Goal: Information Seeking & Learning: Learn about a topic

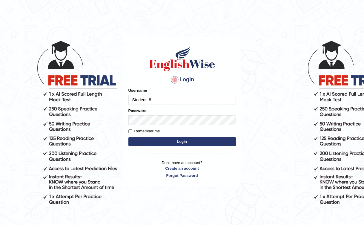
type input "Student_8"
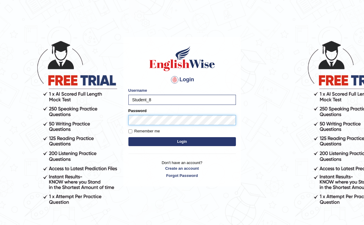
click at [128, 137] on button "Login" at bounding box center [181, 141] width 107 height 9
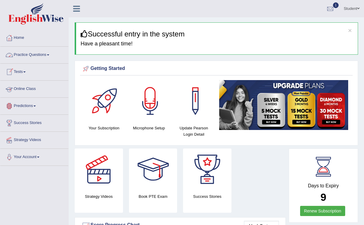
click at [33, 53] on link "Practice Questions" at bounding box center [34, 54] width 68 height 15
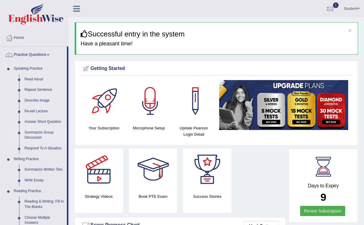
click at [42, 131] on link "Summarize Group Discussion" at bounding box center [44, 135] width 45 height 16
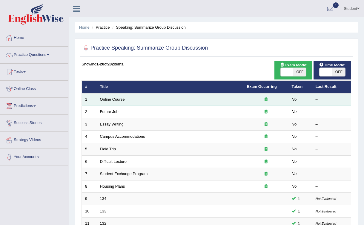
click at [111, 100] on link "Online Course" at bounding box center [112, 99] width 25 height 4
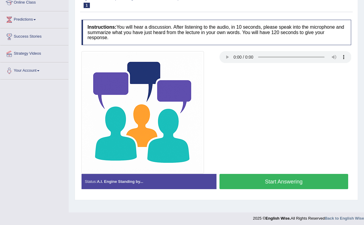
scroll to position [89, 0]
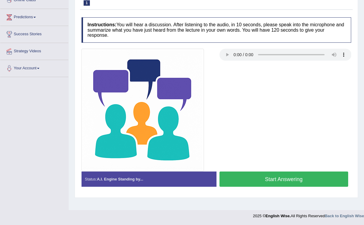
click at [270, 182] on button "Start Answering" at bounding box center [283, 178] width 129 height 15
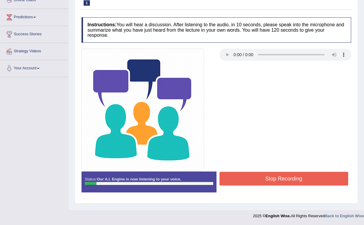
click at [271, 175] on button "Stop Recording" at bounding box center [283, 179] width 129 height 14
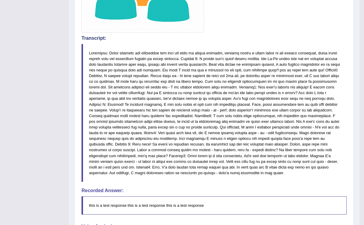
scroll to position [221, 0]
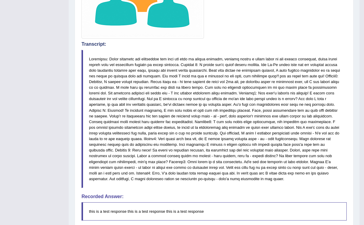
drag, startPoint x: 82, startPoint y: 42, endPoint x: 266, endPoint y: 147, distance: 211.5
click at [221, 132] on div "Transcript:" at bounding box center [213, 114] width 265 height 146
drag, startPoint x: 278, startPoint y: 178, endPoint x: 89, endPoint y: 81, distance: 212.9
click at [95, 87] on blockquote at bounding box center [213, 119] width 265 height 138
click at [185, 57] on blockquote at bounding box center [213, 119] width 265 height 138
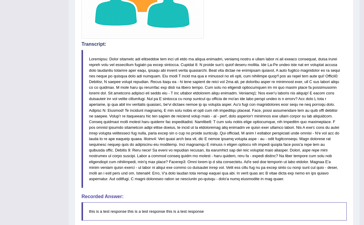
click at [185, 60] on blockquote at bounding box center [213, 119] width 265 height 138
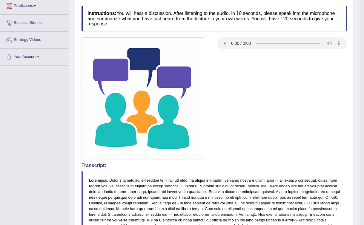
scroll to position [0, 0]
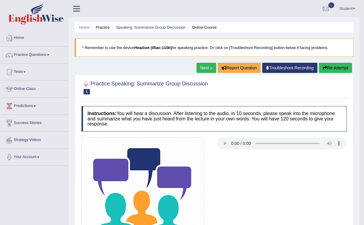
click at [207, 67] on link "Next »" at bounding box center [206, 68] width 20 height 10
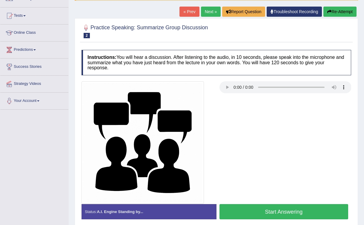
scroll to position [49, 0]
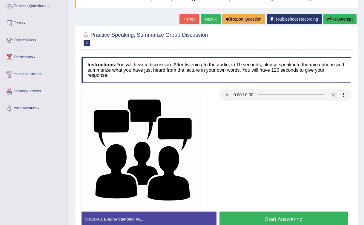
click at [239, 144] on div at bounding box center [217, 150] width 276 height 122
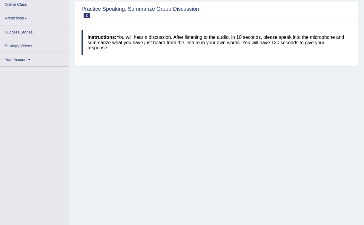
scroll to position [86, 0]
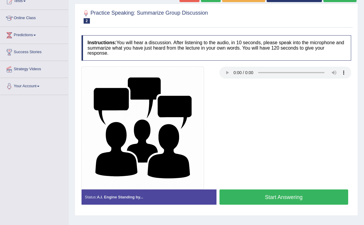
scroll to position [70, 0]
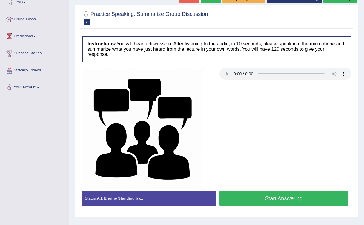
click at [340, 83] on div at bounding box center [217, 129] width 276 height 122
click at [312, 195] on button "Start Answering" at bounding box center [283, 197] width 129 height 15
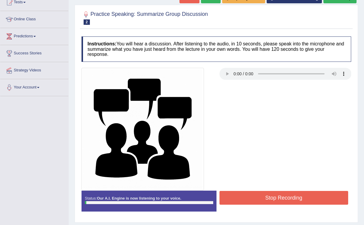
click at [315, 194] on button "Stop Recording" at bounding box center [283, 198] width 129 height 14
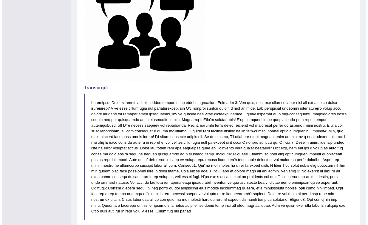
scroll to position [178, 0]
